Goal: Find contact information: Find contact information

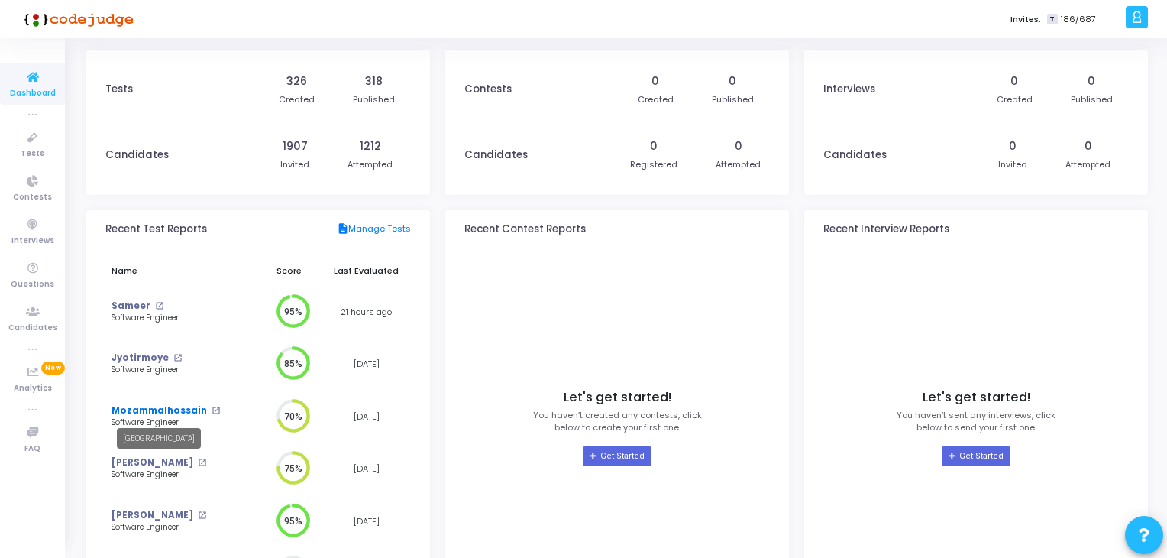
click at [137, 413] on link "Mozammalhossain" at bounding box center [159, 410] width 95 height 13
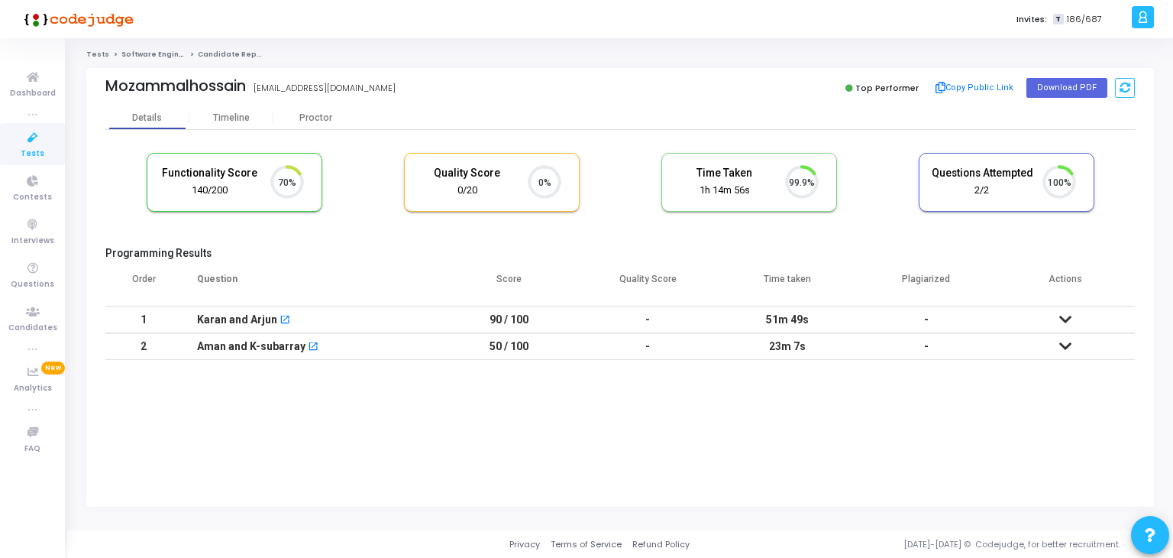
scroll to position [6, 6]
drag, startPoint x: 186, startPoint y: 89, endPoint x: 217, endPoint y: 89, distance: 31.3
click at [208, 89] on div "Mozammalhossain" at bounding box center [175, 86] width 141 height 18
click at [281, 89] on div "[EMAIL_ADDRESS][DOMAIN_NAME]" at bounding box center [325, 88] width 142 height 13
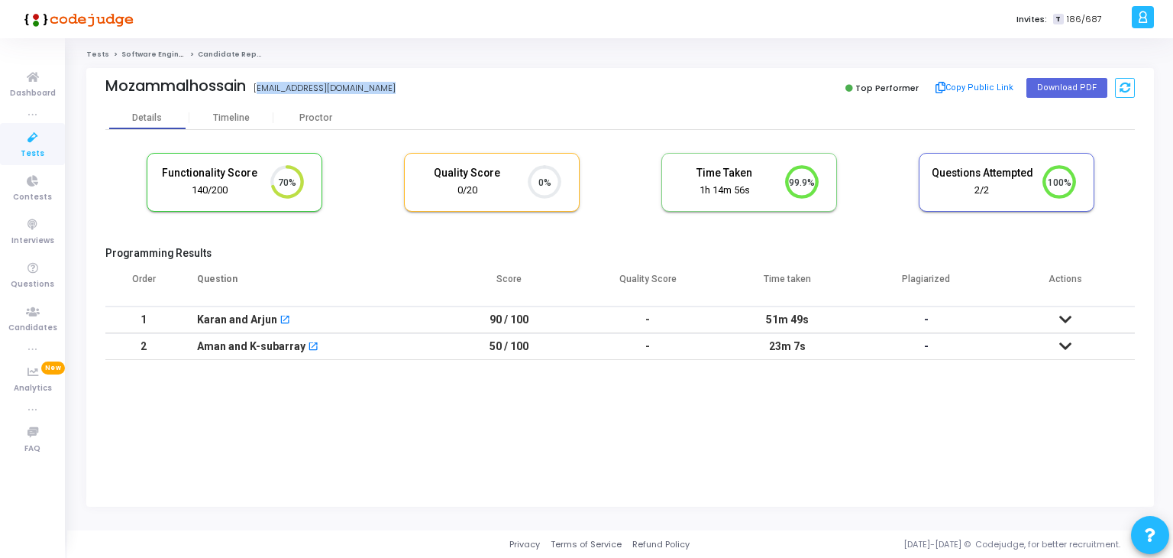
click at [281, 89] on div "[EMAIL_ADDRESS][DOMAIN_NAME]" at bounding box center [325, 88] width 142 height 13
copy div "[EMAIL_ADDRESS][DOMAIN_NAME]"
